Goal: Task Accomplishment & Management: Use online tool/utility

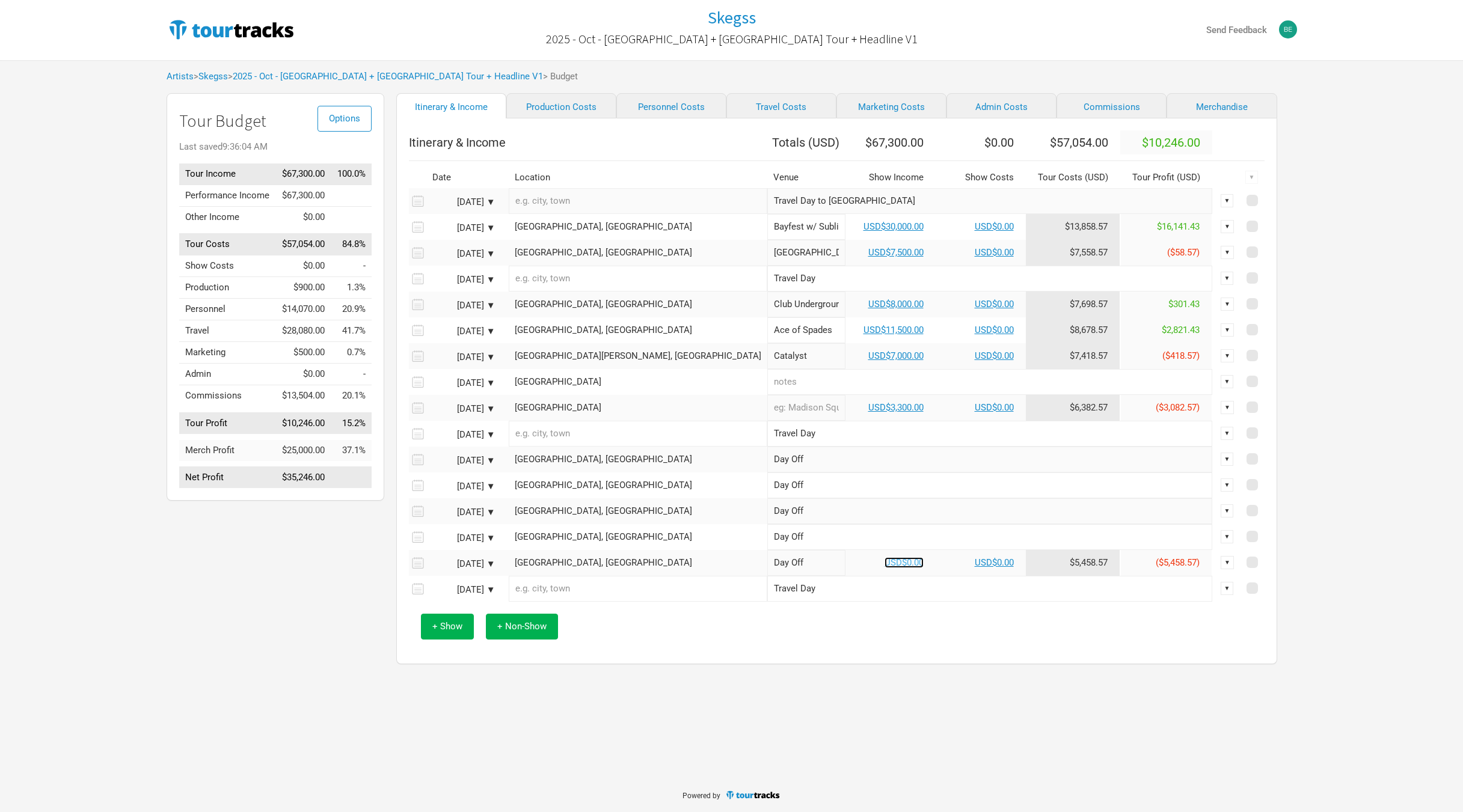
click at [884, 568] on link "USD$0.00" at bounding box center [904, 562] width 39 height 11
select select "USD"
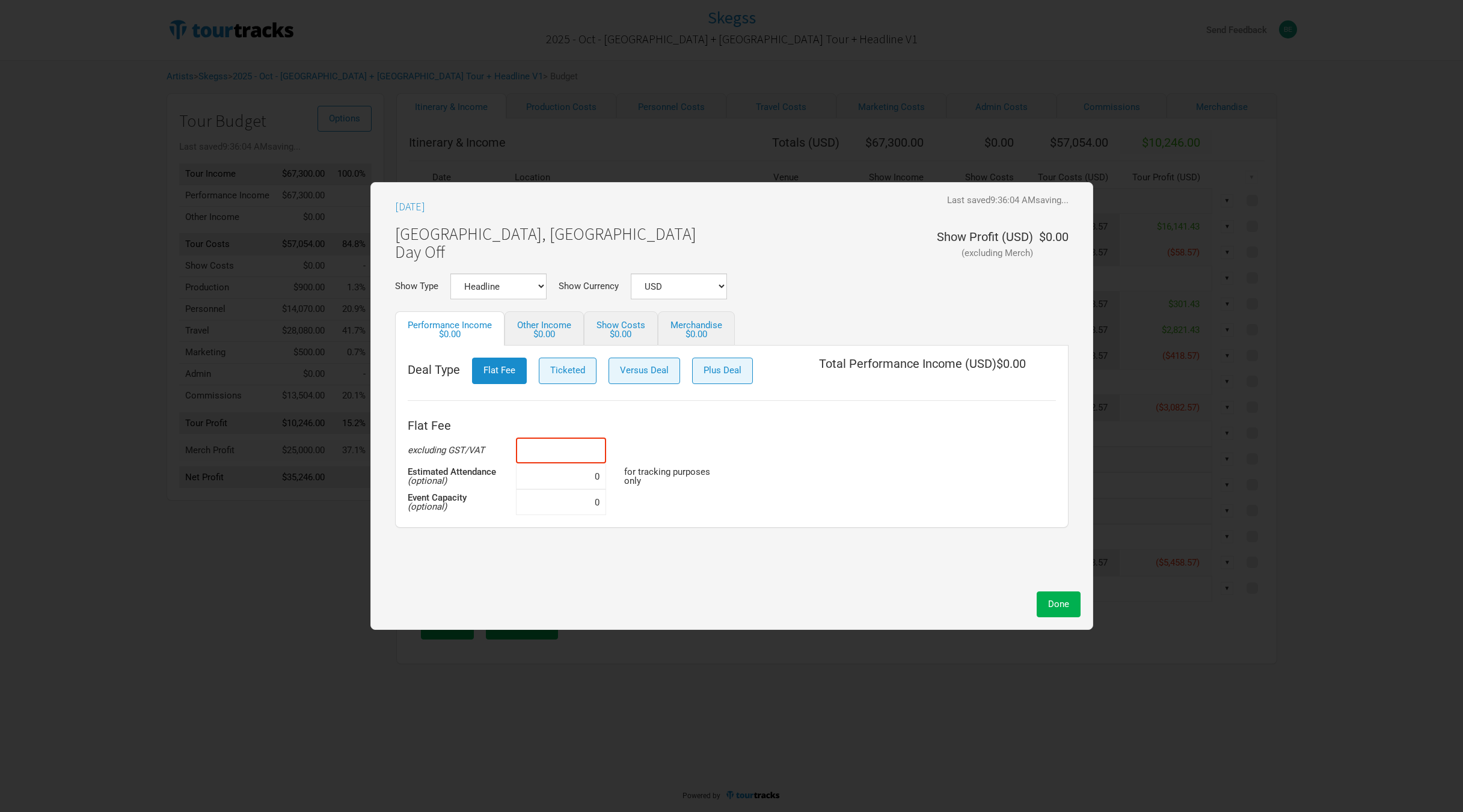
click at [574, 440] on input at bounding box center [561, 450] width 90 height 26
type input "$22,000"
click at [771, 498] on div "Flat Fee excluding GST/VAT $22,000 Estimated Attendance (optional) 0 for tracki…" at bounding box center [732, 464] width 648 height 101
click at [1067, 602] on span "Done" at bounding box center [1059, 604] width 21 height 11
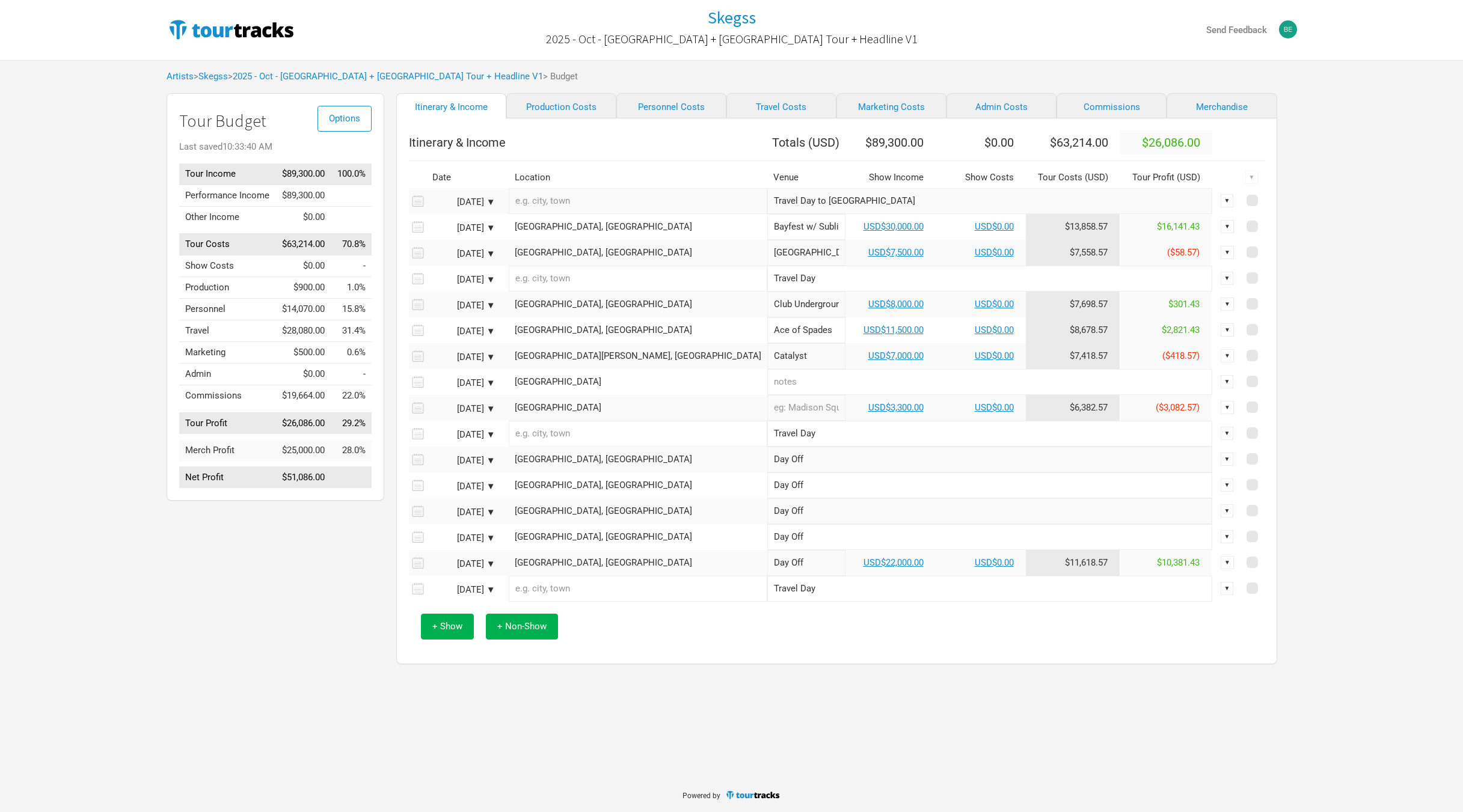
click at [811, 689] on div "Skegss 2025 - Oct - [GEOGRAPHIC_DATA] + [GEOGRAPHIC_DATA] Tour + Headline V1 Se…" at bounding box center [732, 389] width 1463 height 778
